Goal: Check status

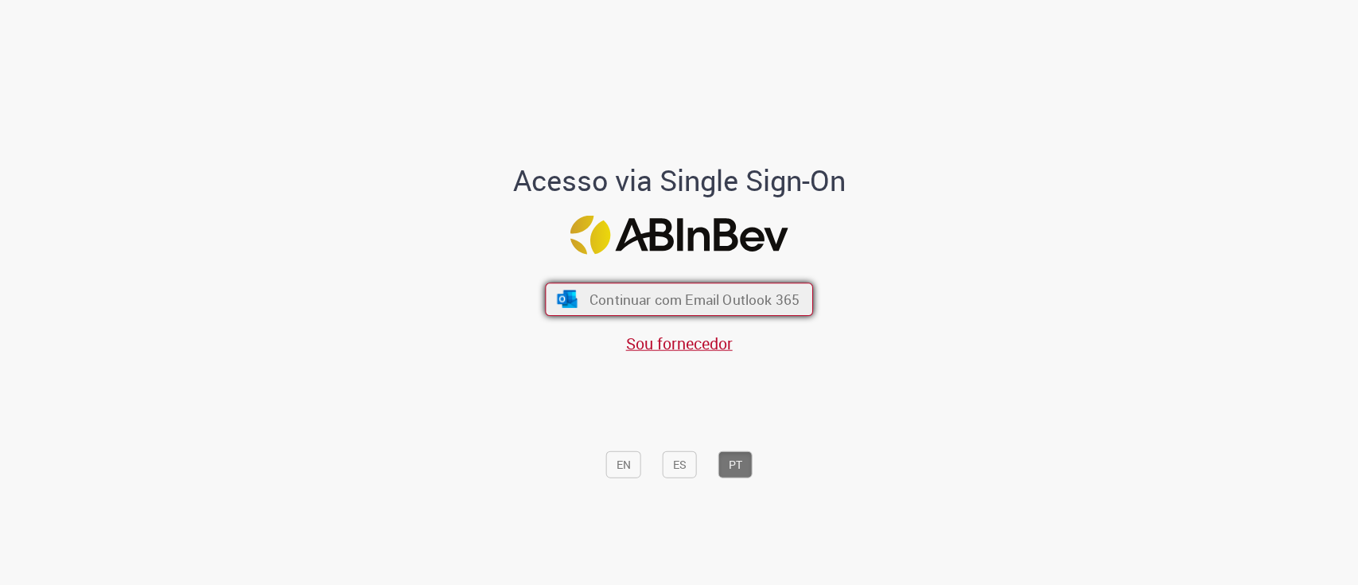
click at [722, 305] on span "Continuar com Email Outlook 365" at bounding box center [694, 299] width 210 height 18
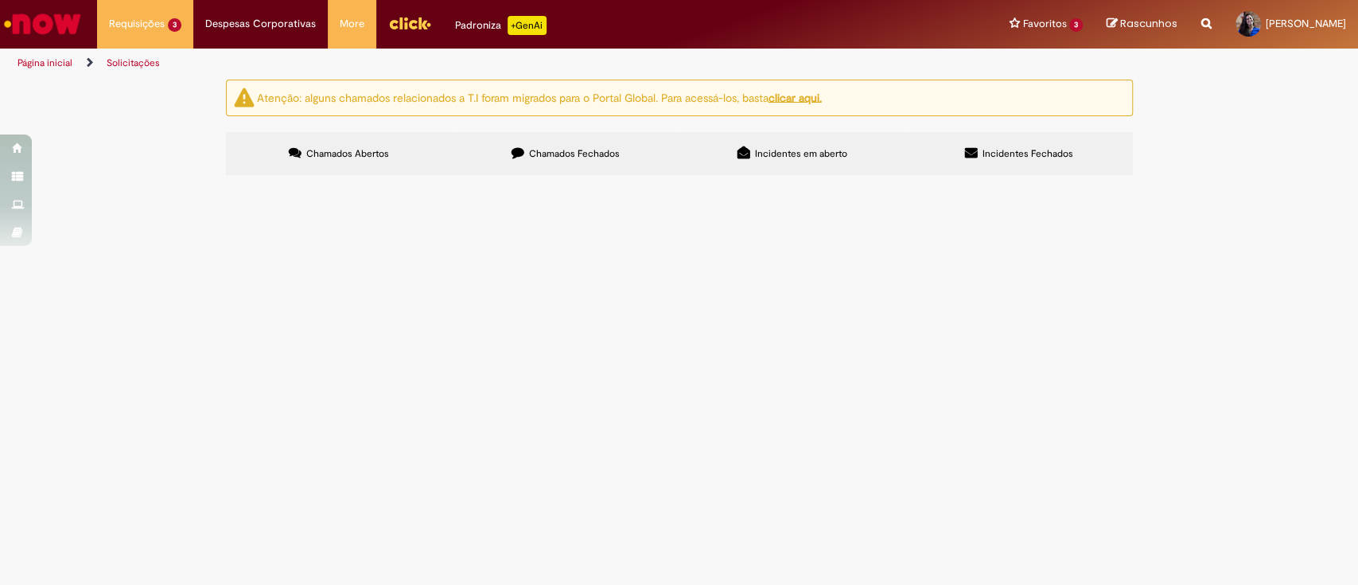
click at [153, 180] on div "Atenção: alguns chamados relacionados a T.I foram migrados para o Portal Global…" at bounding box center [679, 130] width 1358 height 100
click at [0, 0] on span "R13568236" at bounding box center [0, 0] width 0 height 0
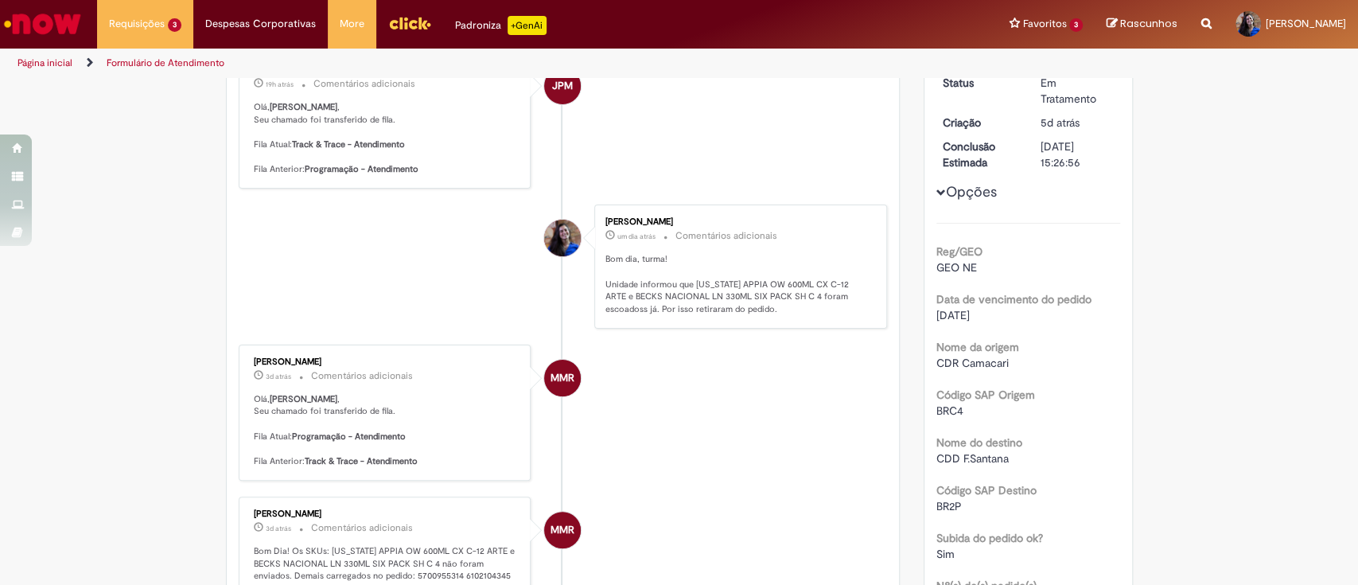
scroll to position [636, 0]
